Goal: Task Accomplishment & Management: Use online tool/utility

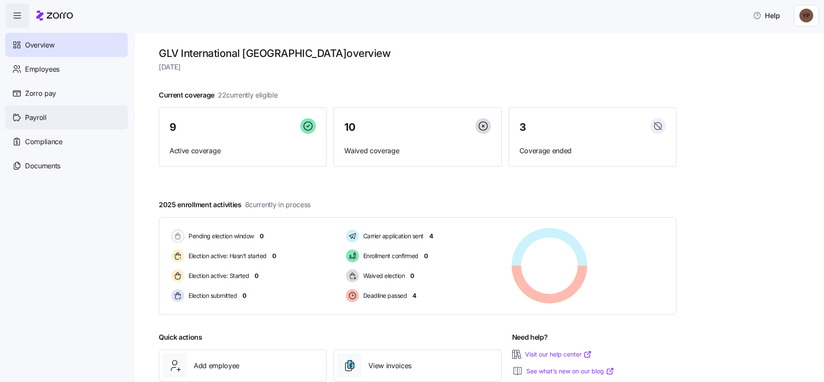
click at [52, 126] on div "Payroll" at bounding box center [66, 117] width 123 height 24
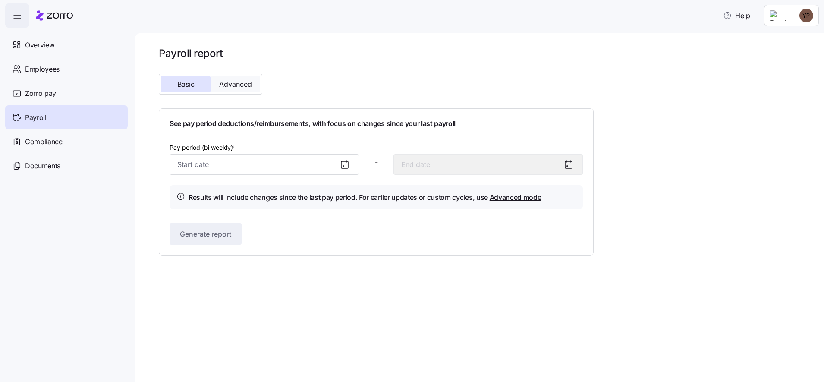
click at [250, 85] on span "Advanced" at bounding box center [235, 84] width 33 height 7
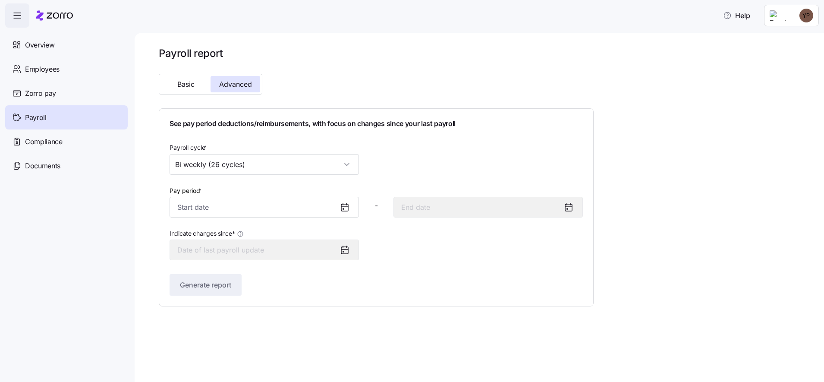
click at [346, 207] on icon at bounding box center [344, 207] width 7 height 0
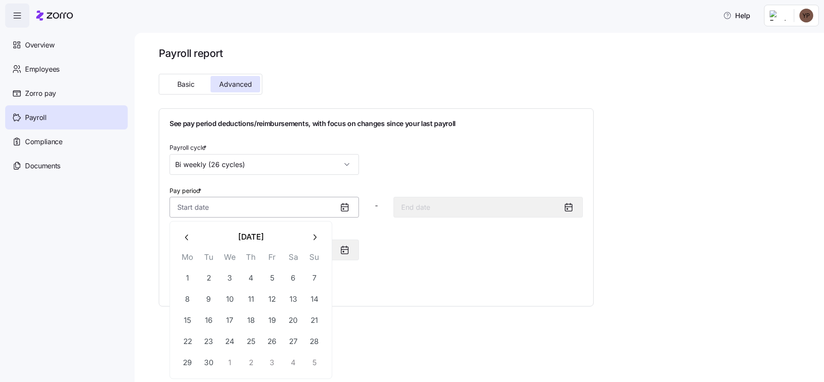
click at [243, 210] on input "Pay period *" at bounding box center [264, 207] width 189 height 21
click at [317, 279] on button "7" at bounding box center [314, 278] width 21 height 21
type input "[DATE]"
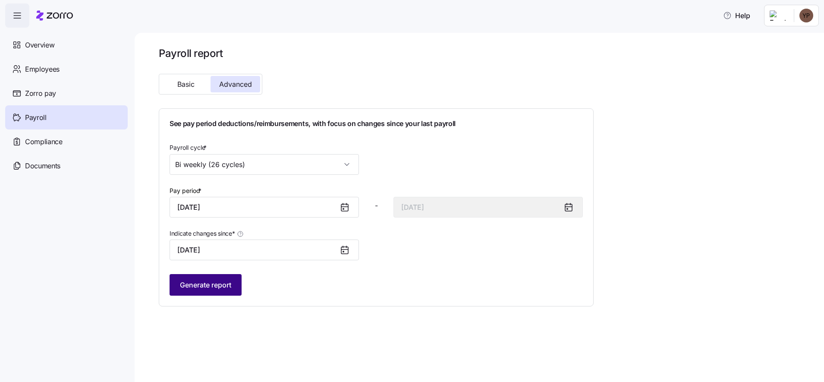
click at [223, 287] on span "Generate report" at bounding box center [205, 285] width 51 height 10
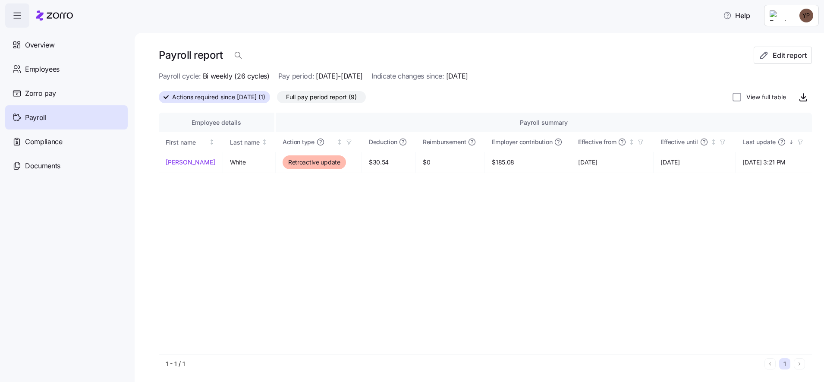
click at [468, 77] on span "[DATE]" at bounding box center [457, 76] width 22 height 11
click at [763, 54] on span "Edit report" at bounding box center [783, 55] width 44 height 10
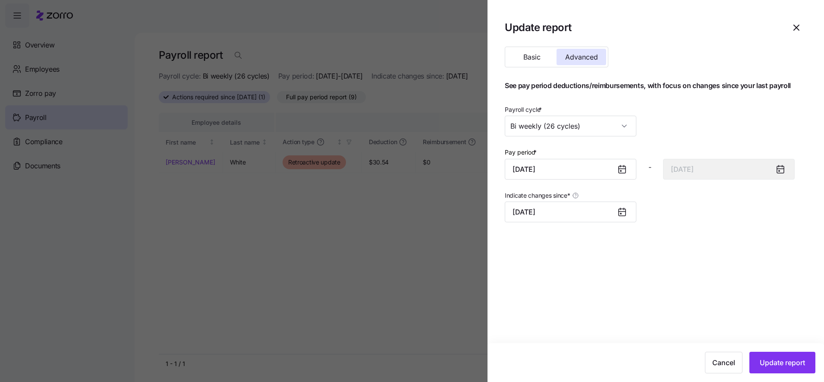
click at [621, 211] on icon at bounding box center [622, 212] width 7 height 7
click at [563, 214] on input "[DATE]" at bounding box center [571, 212] width 132 height 21
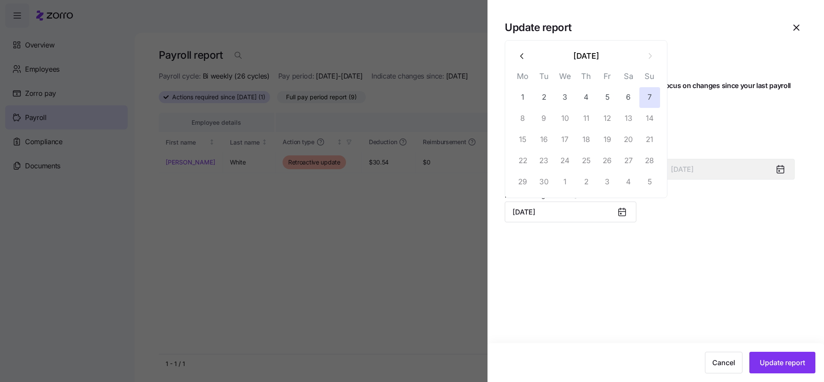
click at [524, 49] on button "button" at bounding box center [522, 56] width 21 height 21
click at [524, 49] on th "Mo" at bounding box center [522, 57] width 21 height 17
click at [524, 38] on icon "button" at bounding box center [522, 34] width 9 height 9
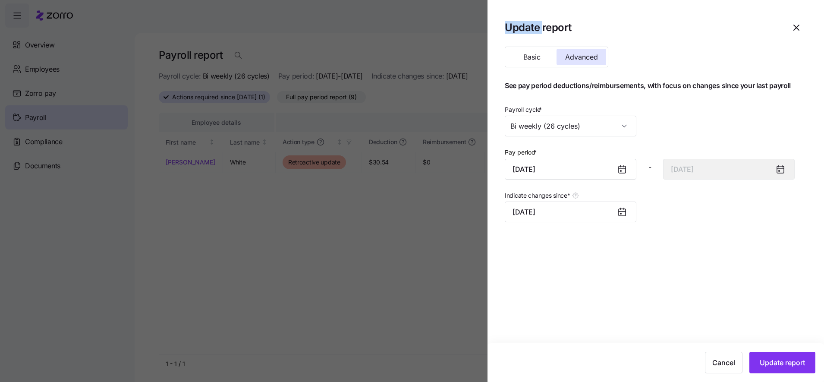
click at [524, 38] on div "Update report" at bounding box center [656, 27] width 302 height 21
click at [525, 208] on input "[DATE]" at bounding box center [571, 212] width 132 height 21
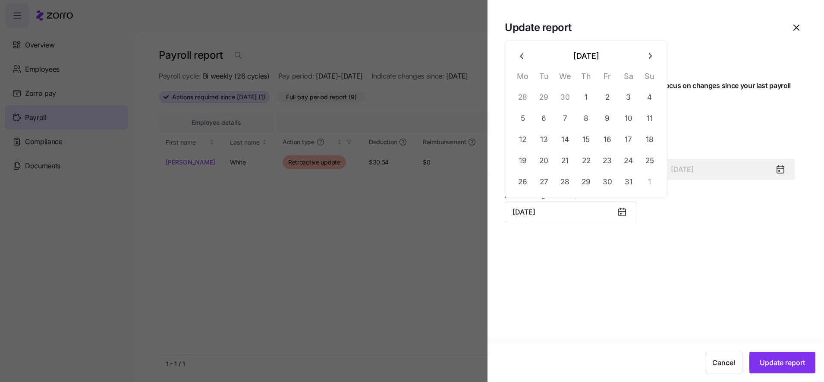
click at [525, 62] on button "button" at bounding box center [522, 56] width 21 height 21
click at [525, 62] on th "Mo" at bounding box center [522, 57] width 21 height 17
click at [526, 41] on button "button" at bounding box center [522, 35] width 21 height 21
click at [524, 61] on button "button" at bounding box center [522, 56] width 21 height 21
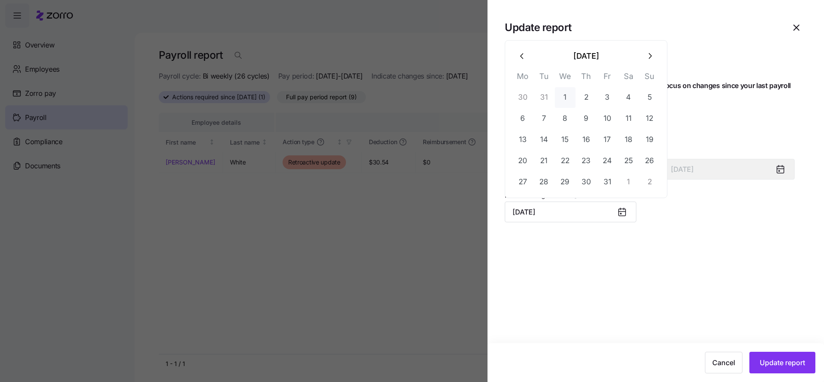
click at [575, 94] on button "1" at bounding box center [565, 97] width 21 height 21
type input "[DATE]"
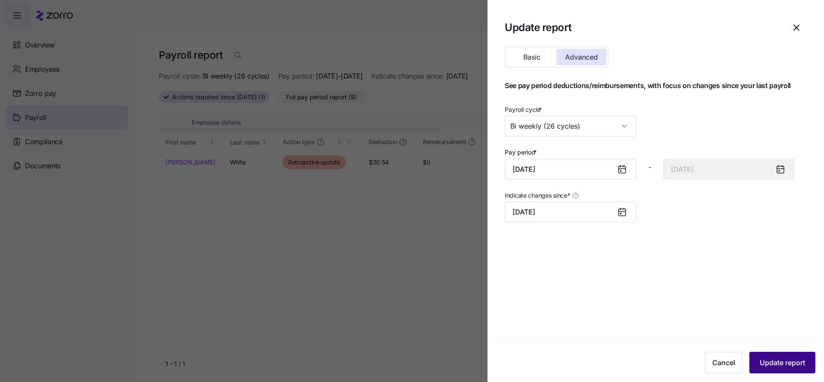
click at [774, 363] on span "Update report" at bounding box center [782, 362] width 45 height 10
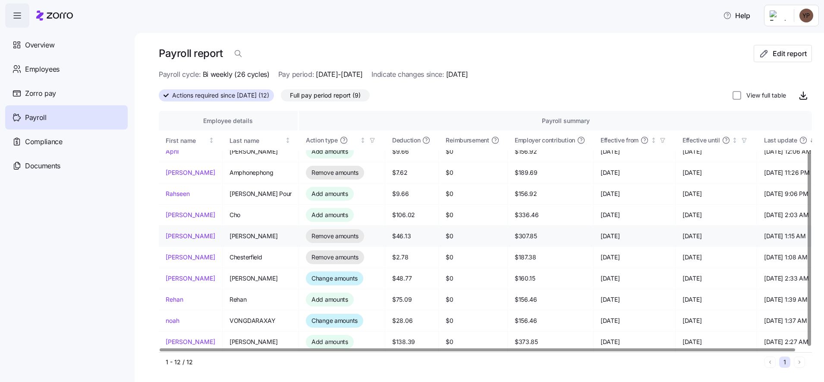
scroll to position [2, 0]
